Goal: Task Accomplishment & Management: Manage account settings

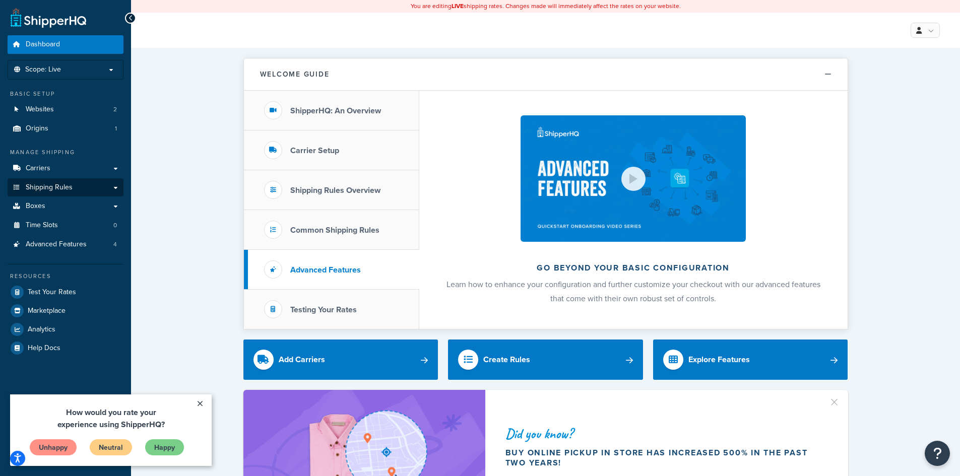
click at [64, 191] on span "Shipping Rules" at bounding box center [49, 188] width 47 height 9
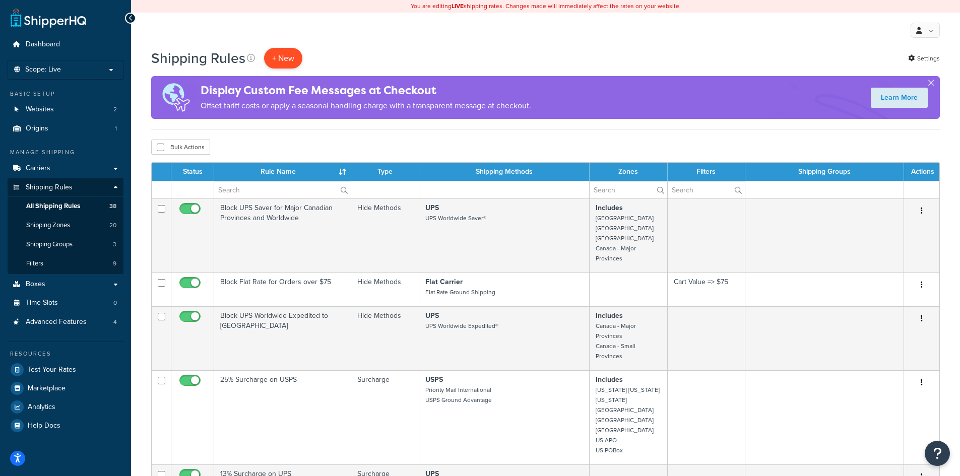
click at [290, 61] on p "+ New" at bounding box center [283, 58] width 38 height 21
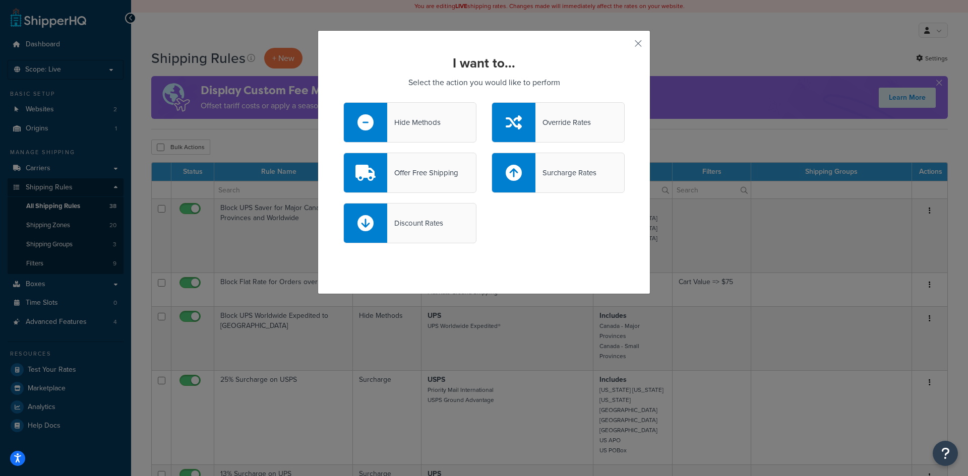
click at [399, 124] on div "Hide Methods" at bounding box center [413, 122] width 53 height 14
click at [0, 0] on input "Hide Methods" at bounding box center [0, 0] width 0 height 0
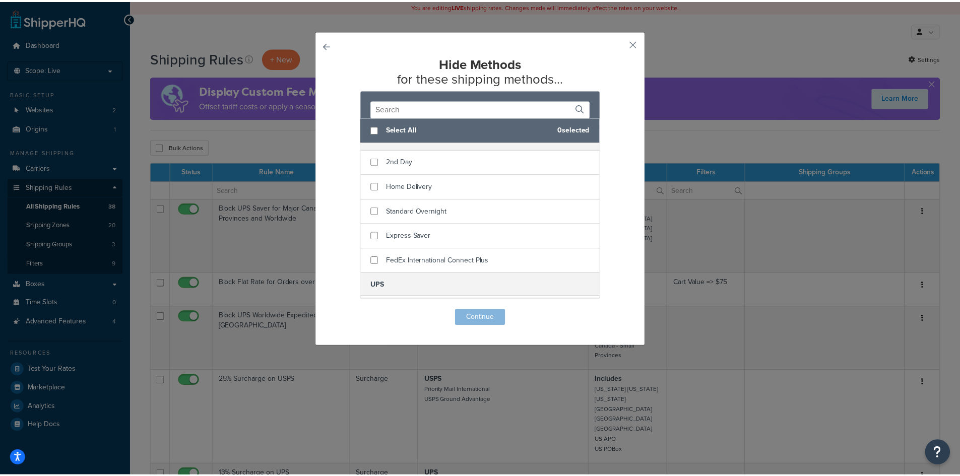
scroll to position [208, 0]
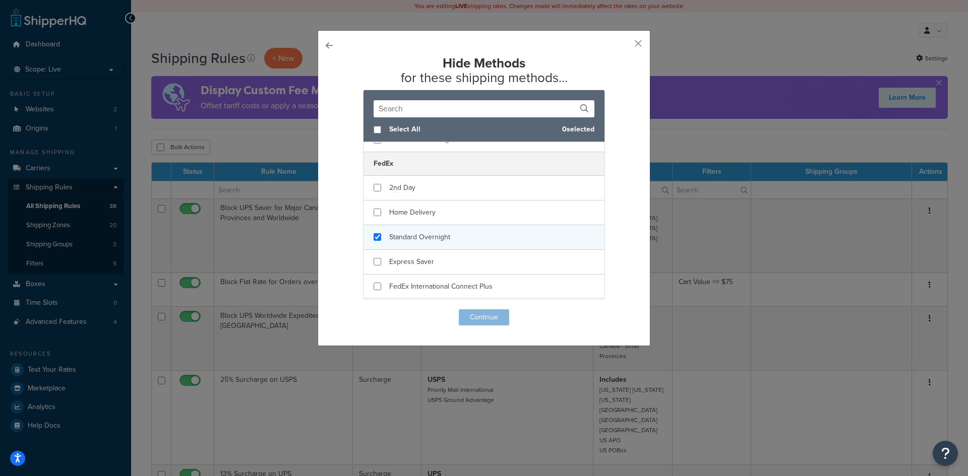
checkbox input "true"
click at [378, 239] on div "Standard Overnight" at bounding box center [483, 237] width 241 height 25
click at [493, 316] on button "Continue" at bounding box center [484, 318] width 50 height 16
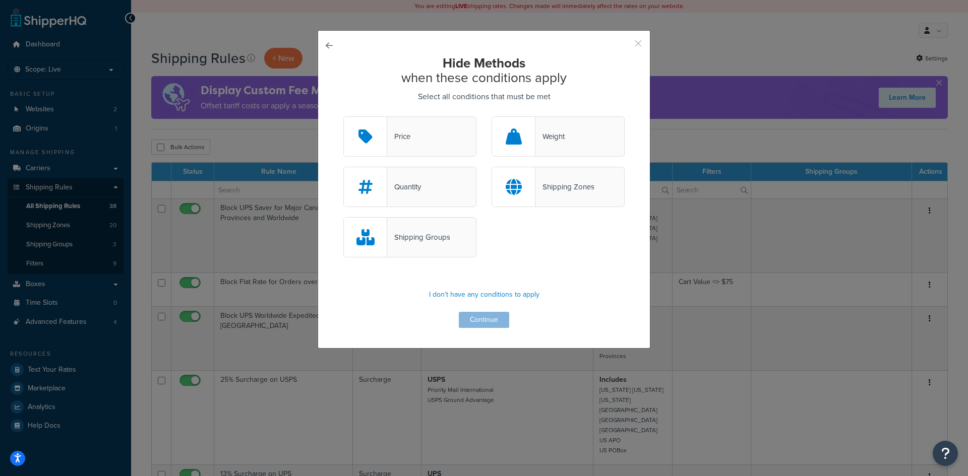
click at [625, 46] on button "button" at bounding box center [623, 47] width 3 height 3
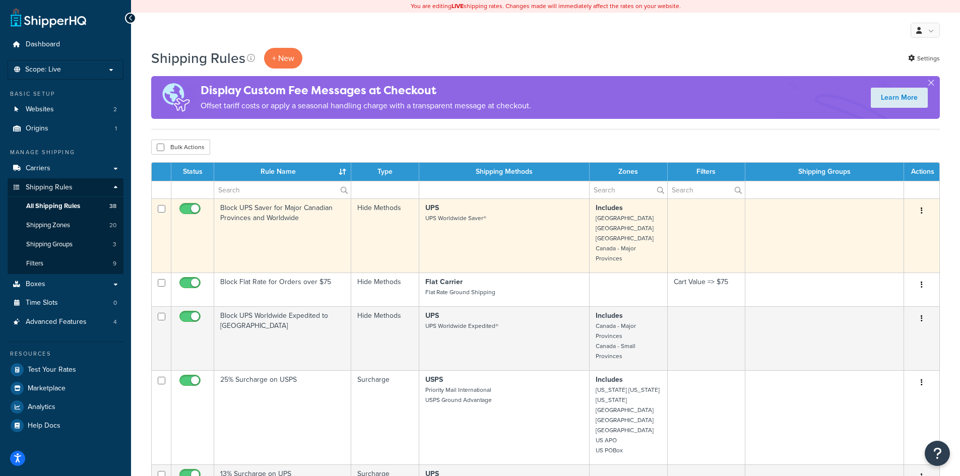
click at [922, 213] on icon "button" at bounding box center [922, 210] width 2 height 7
click at [904, 230] on link "Edit" at bounding box center [889, 230] width 80 height 21
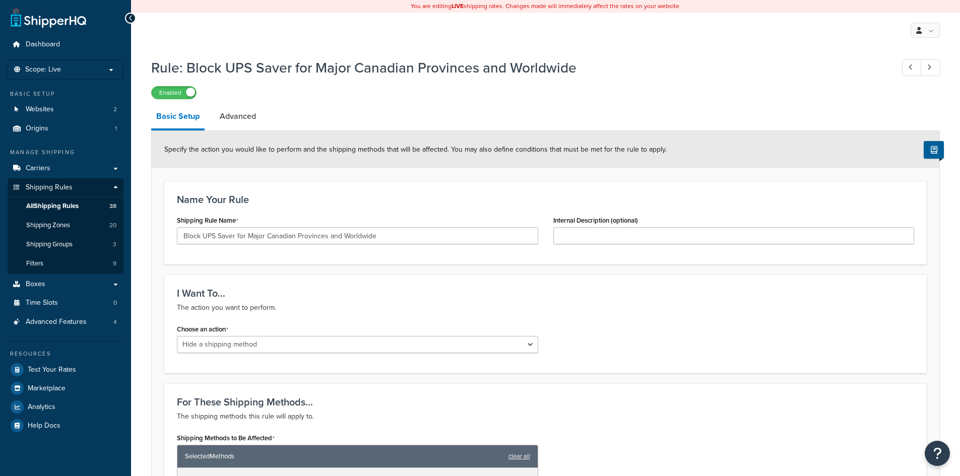
select select "HIDE"
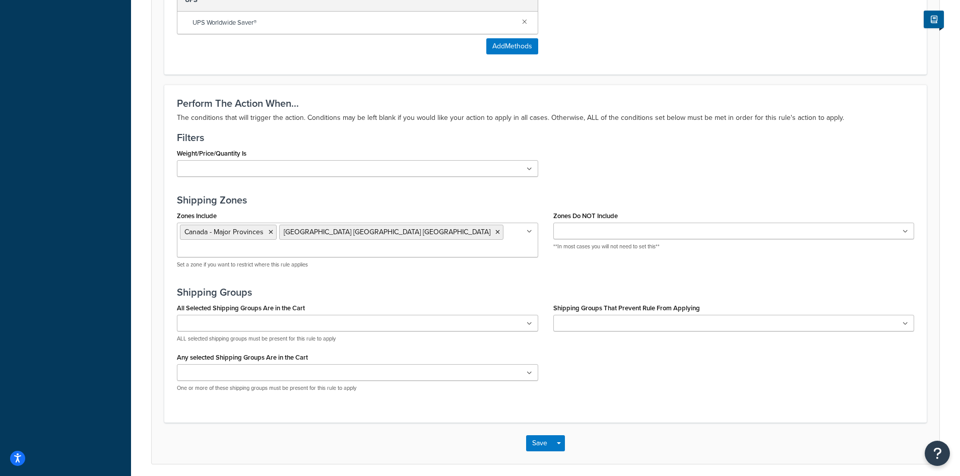
scroll to position [504, 0]
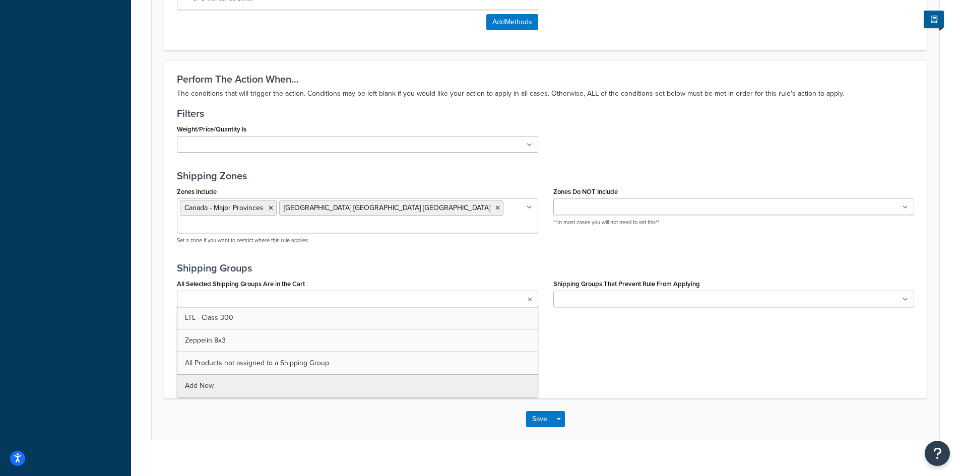
click at [525, 291] on ul at bounding box center [357, 299] width 361 height 17
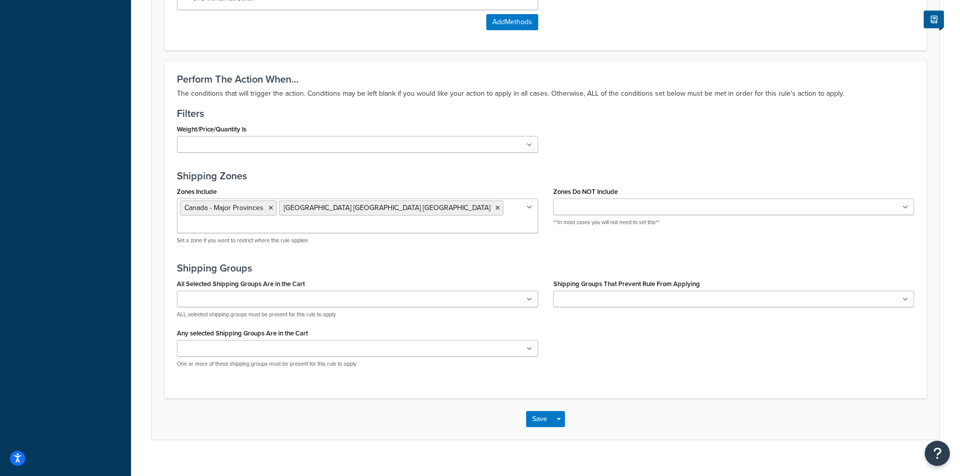
click at [608, 336] on div "All Selected Shipping Groups Are in the Cart LTL - Class 300 Zeppelin 8x3 All P…" at bounding box center [545, 326] width 753 height 99
click at [534, 340] on ul at bounding box center [357, 348] width 361 height 17
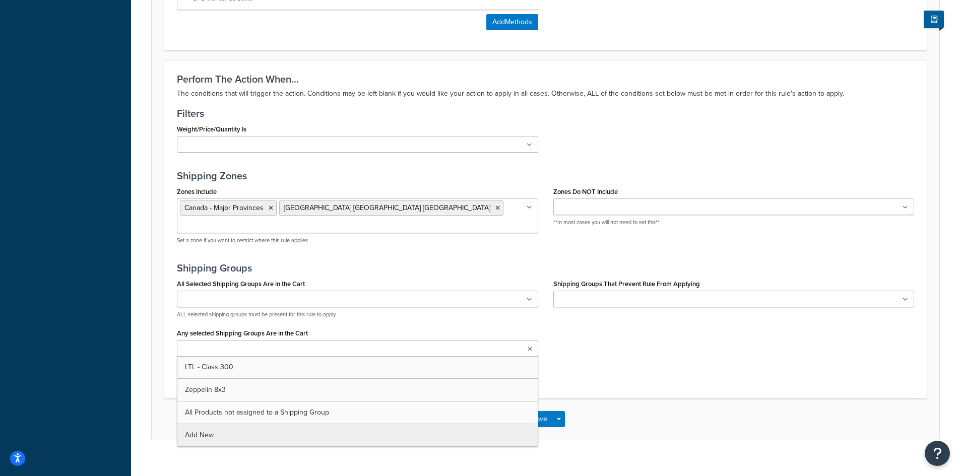
click at [655, 345] on div "All Selected Shipping Groups Are in the Cart LTL - Class 300 Zeppelin 8x3 All P…" at bounding box center [545, 326] width 753 height 99
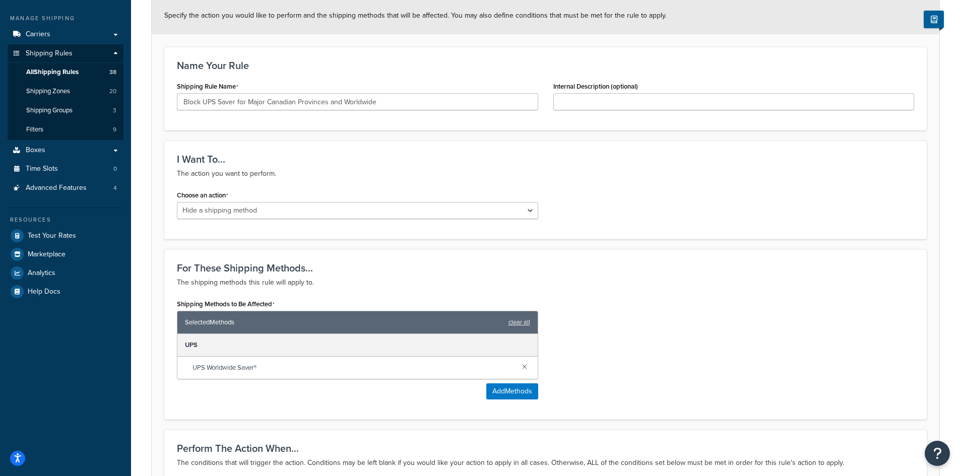
scroll to position [0, 0]
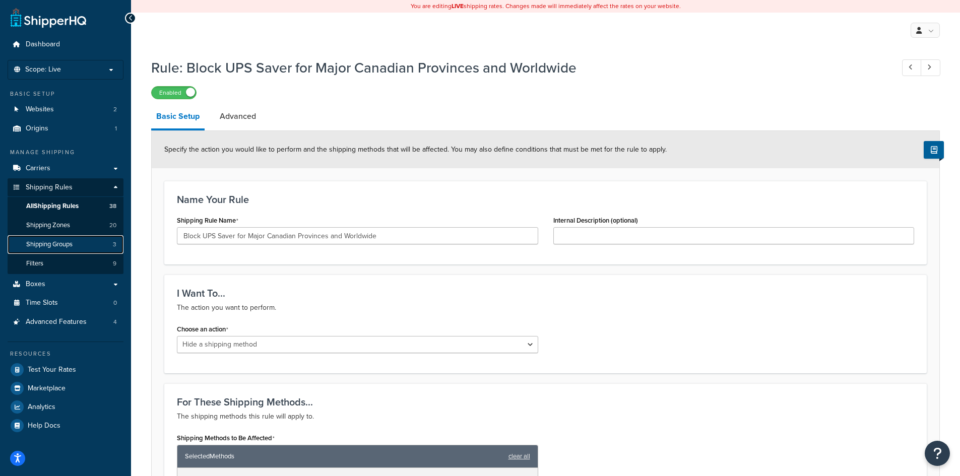
click at [60, 241] on span "Shipping Groups" at bounding box center [49, 244] width 46 height 9
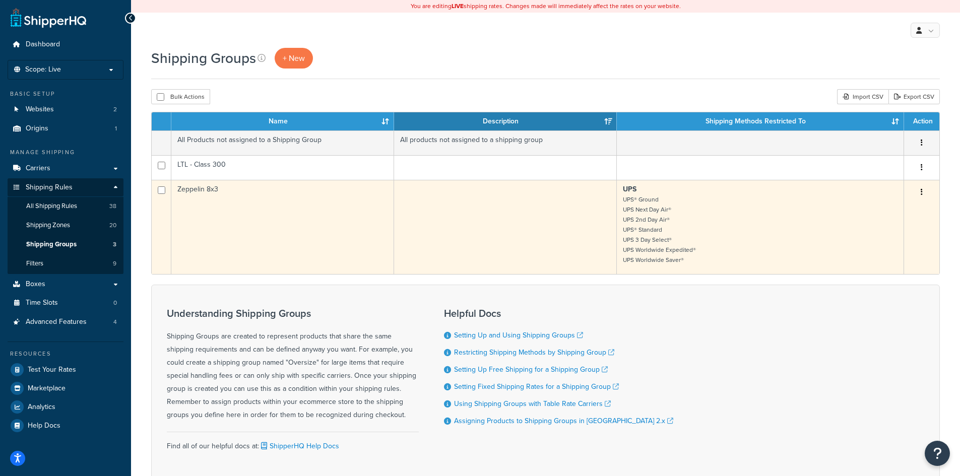
click at [922, 192] on icon "button" at bounding box center [922, 192] width 2 height 7
click at [886, 208] on link "Edit" at bounding box center [881, 213] width 80 height 21
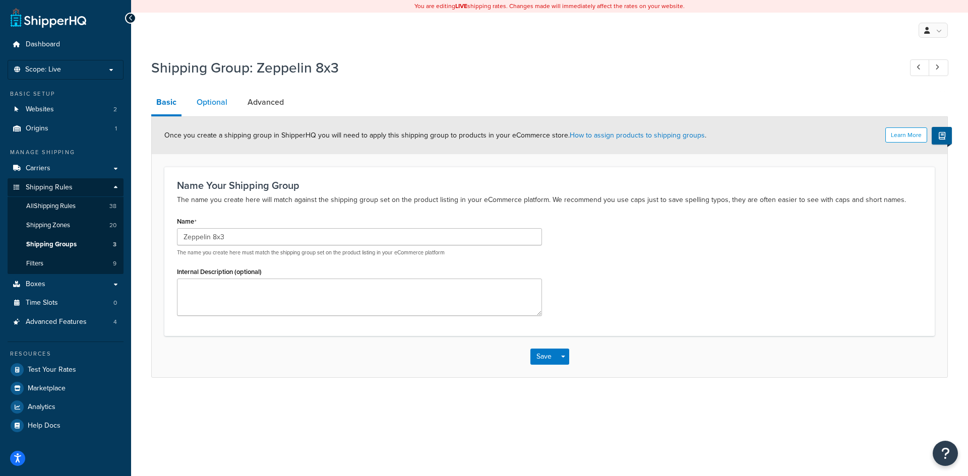
click at [206, 104] on link "Optional" at bounding box center [212, 102] width 41 height 24
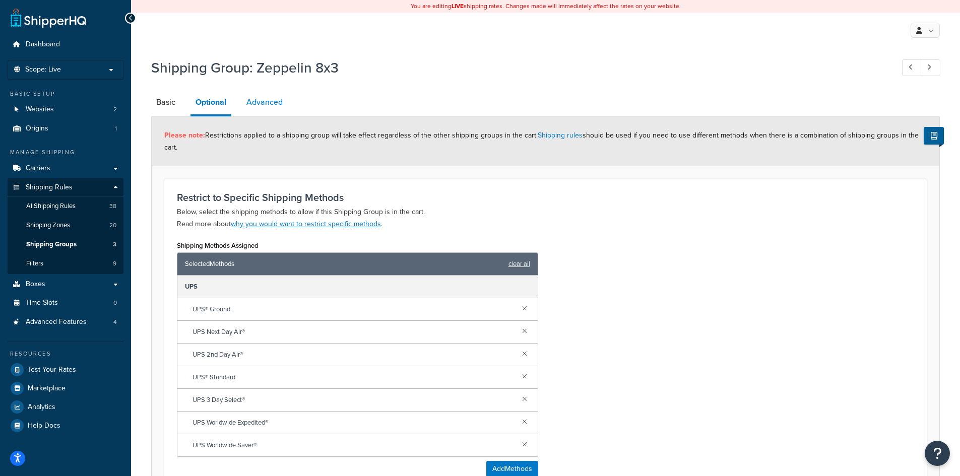
click at [270, 102] on link "Advanced" at bounding box center [264, 102] width 46 height 24
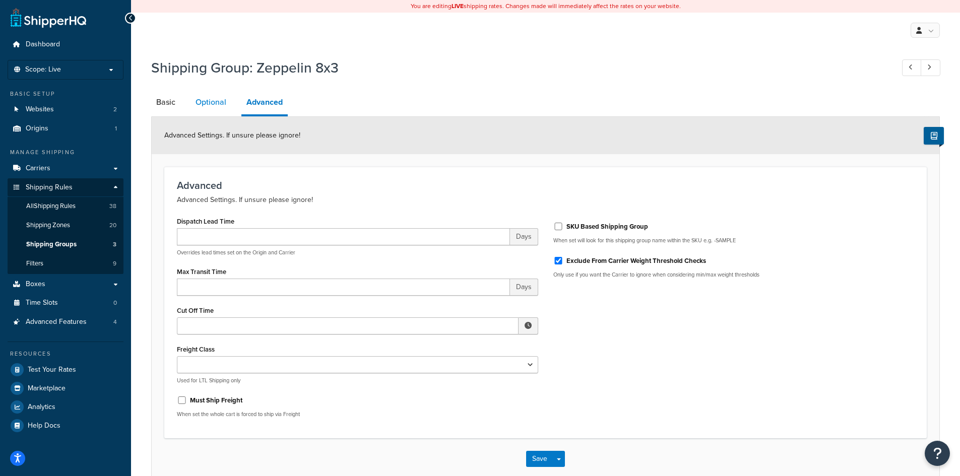
click at [204, 99] on link "Optional" at bounding box center [211, 102] width 41 height 24
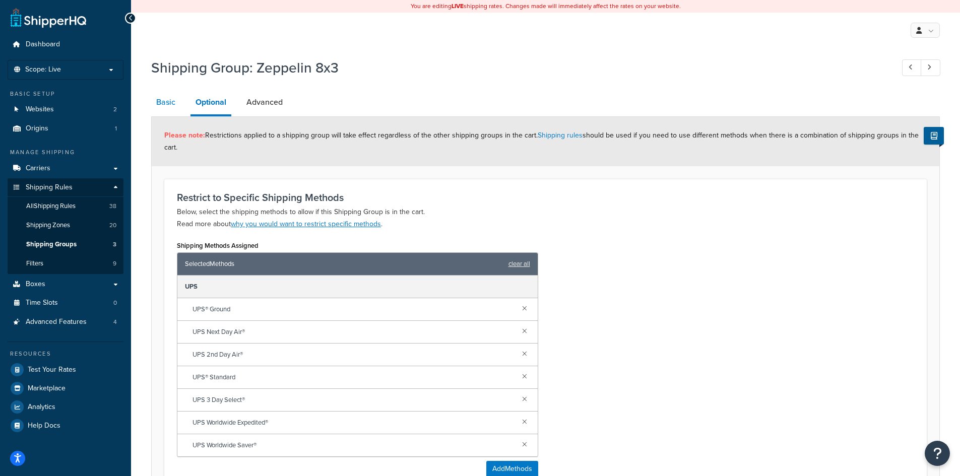
click at [173, 100] on link "Basic" at bounding box center [165, 102] width 29 height 24
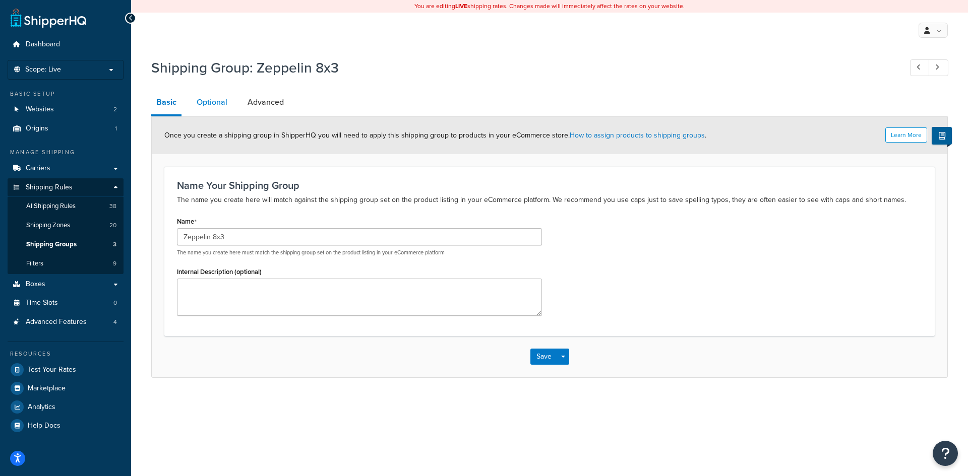
click at [231, 102] on link "Optional" at bounding box center [212, 102] width 41 height 24
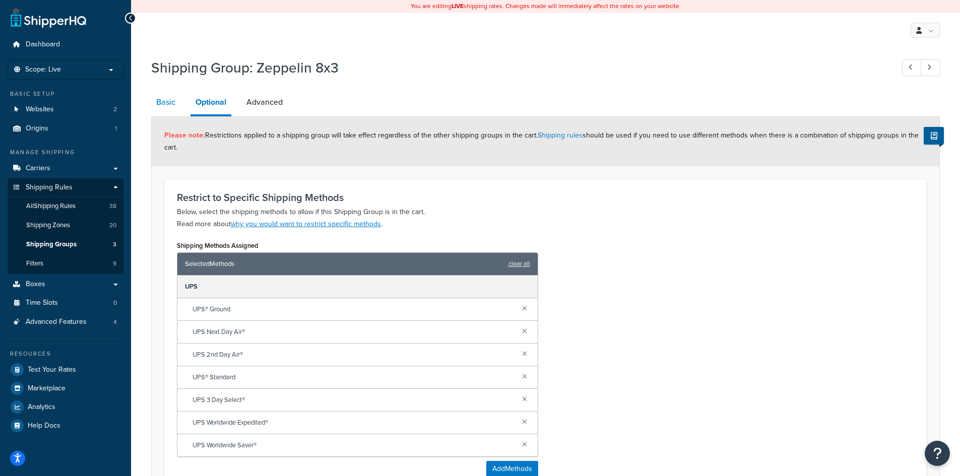
click at [176, 102] on link "Basic" at bounding box center [165, 102] width 29 height 24
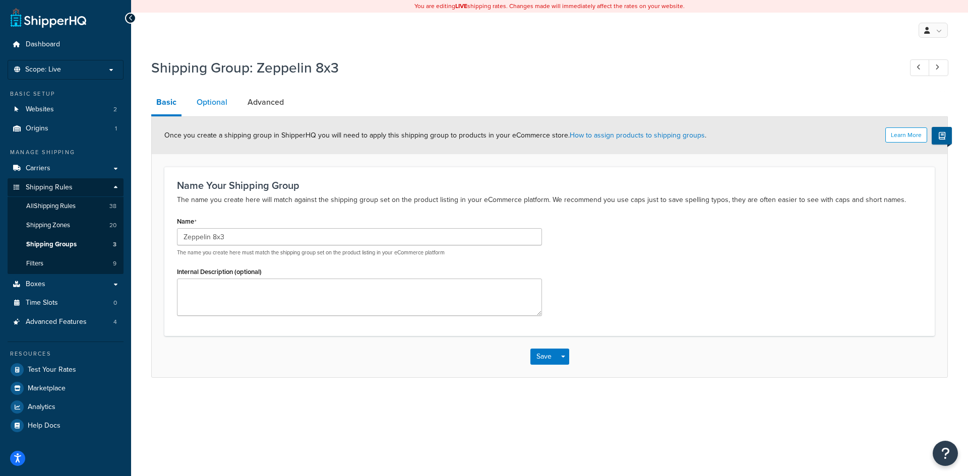
click at [206, 99] on link "Optional" at bounding box center [212, 102] width 41 height 24
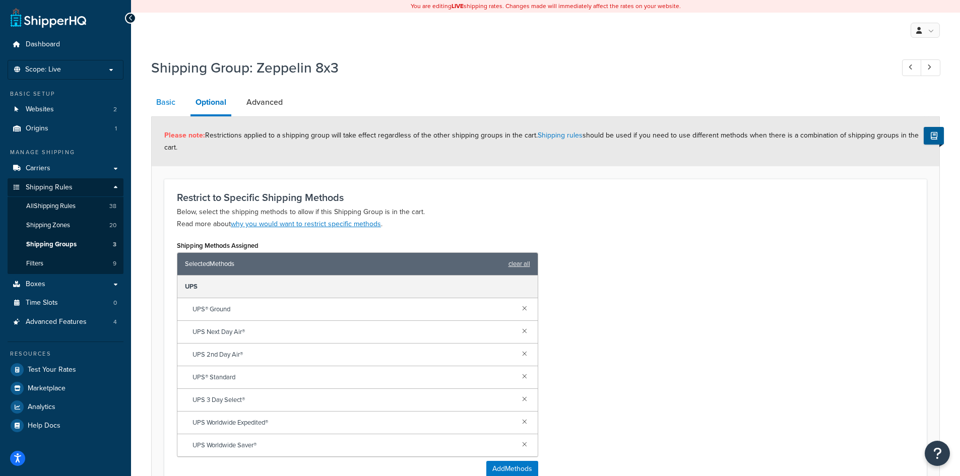
click at [158, 105] on link "Basic" at bounding box center [165, 102] width 29 height 24
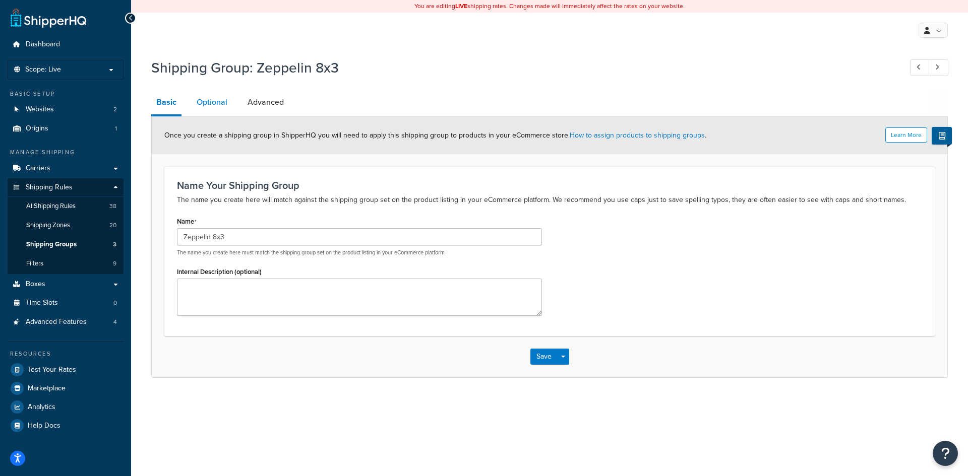
click at [206, 105] on link "Optional" at bounding box center [212, 102] width 41 height 24
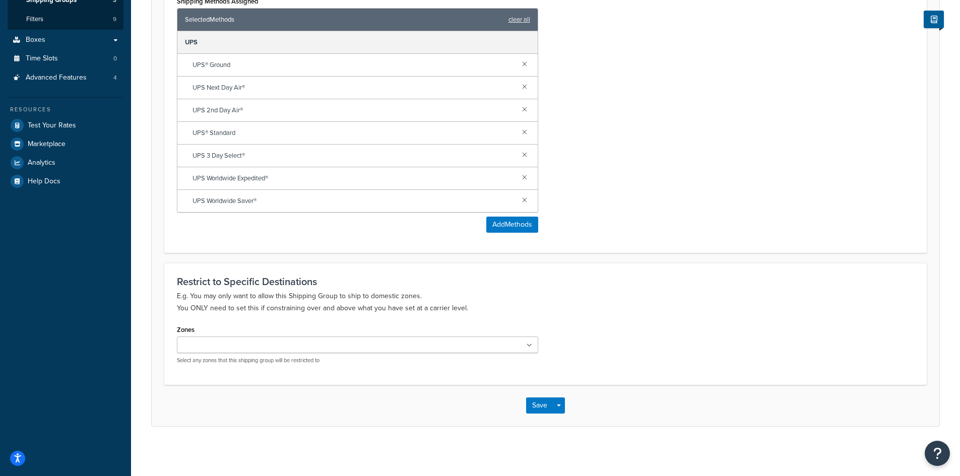
scroll to position [246, 0]
